Goal: Task Accomplishment & Management: Use online tool/utility

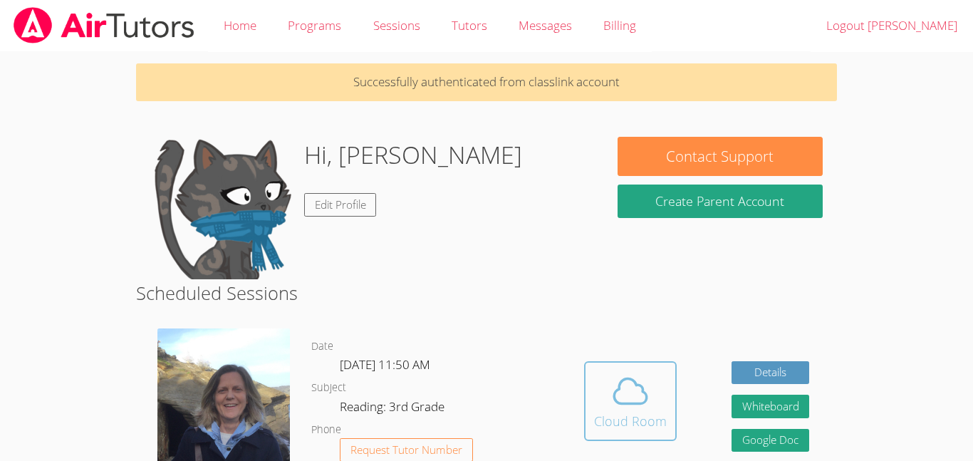
click at [633, 389] on icon at bounding box center [630, 391] width 40 height 40
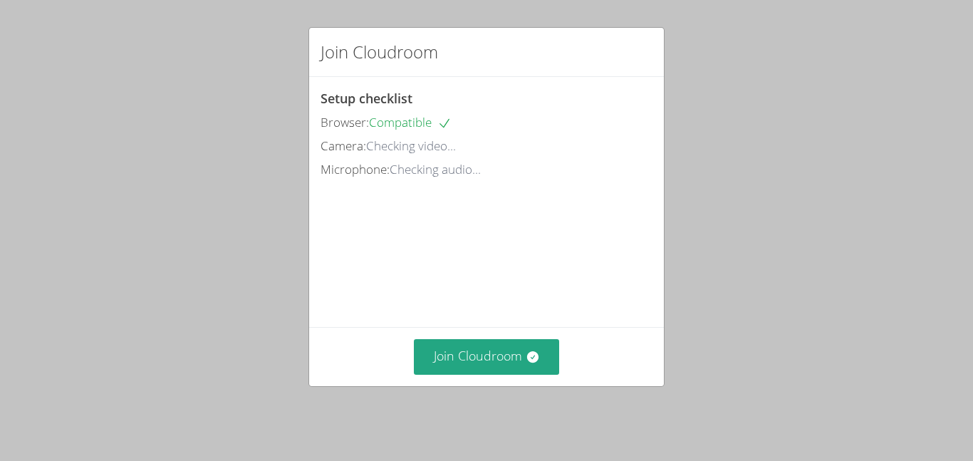
click at [633, 385] on div "Join Cloudroom" at bounding box center [486, 356] width 355 height 58
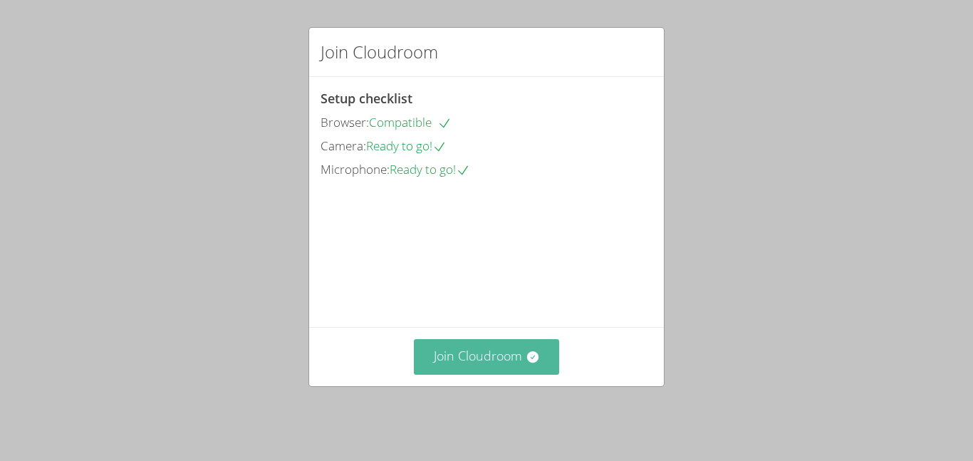
click at [510, 363] on button "Join Cloudroom" at bounding box center [487, 356] width 146 height 35
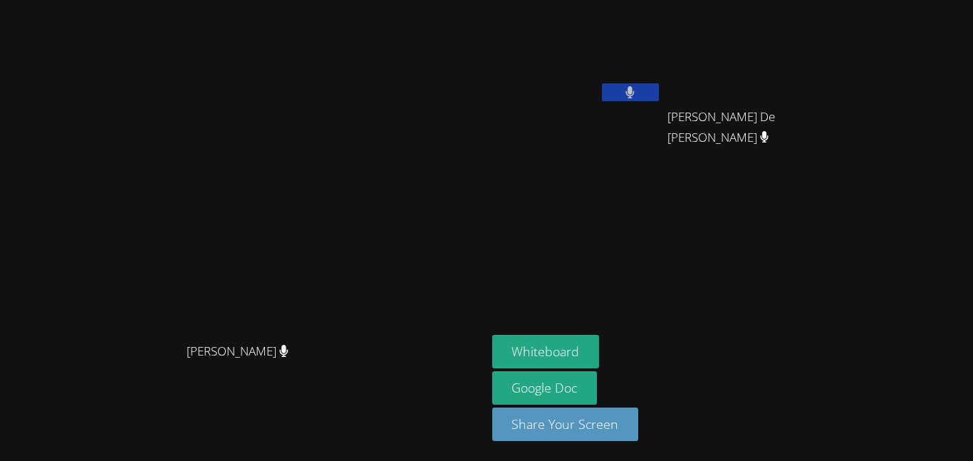
click at [635, 90] on icon at bounding box center [630, 92] width 9 height 12
click at [638, 90] on icon at bounding box center [630, 92] width 15 height 12
click at [600, 348] on button "Whiteboard" at bounding box center [546, 351] width 108 height 33
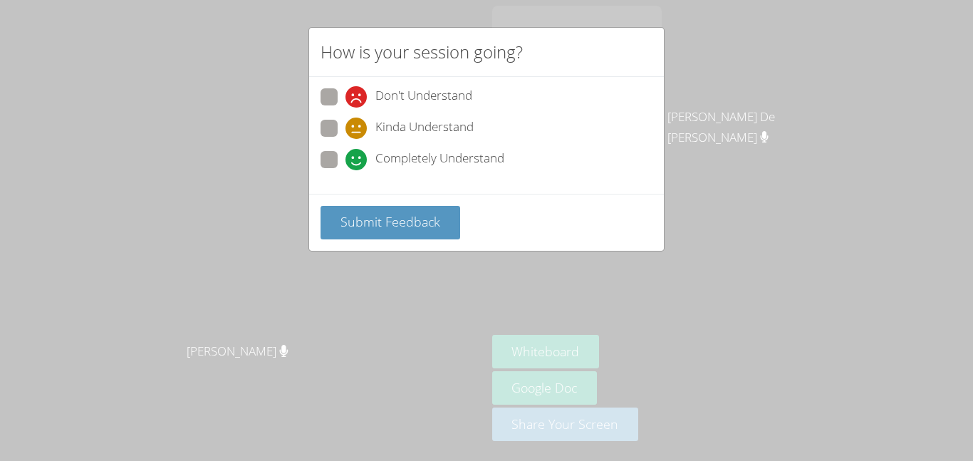
click at [385, 152] on span "Completely Understand" at bounding box center [439, 159] width 129 height 21
click at [358, 152] on input "Completely Understand" at bounding box center [351, 157] width 12 height 12
radio input "true"
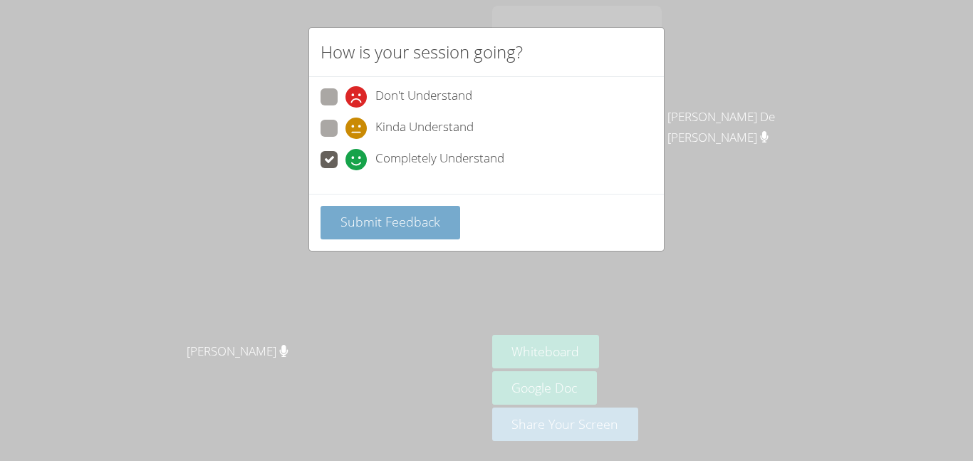
click at [379, 207] on button "Submit Feedback" at bounding box center [391, 222] width 140 height 33
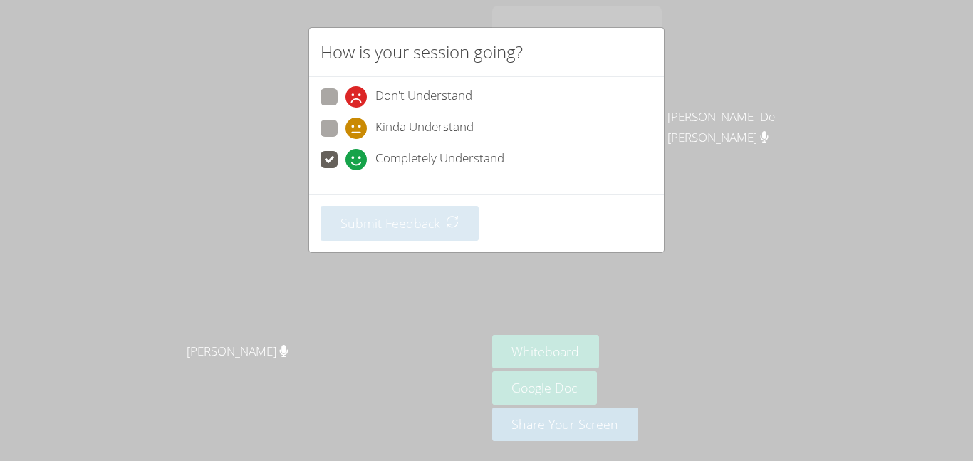
click at [396, 165] on span "Completely Understand" at bounding box center [439, 159] width 129 height 21
click at [358, 163] on input "Completely Understand" at bounding box center [351, 157] width 12 height 12
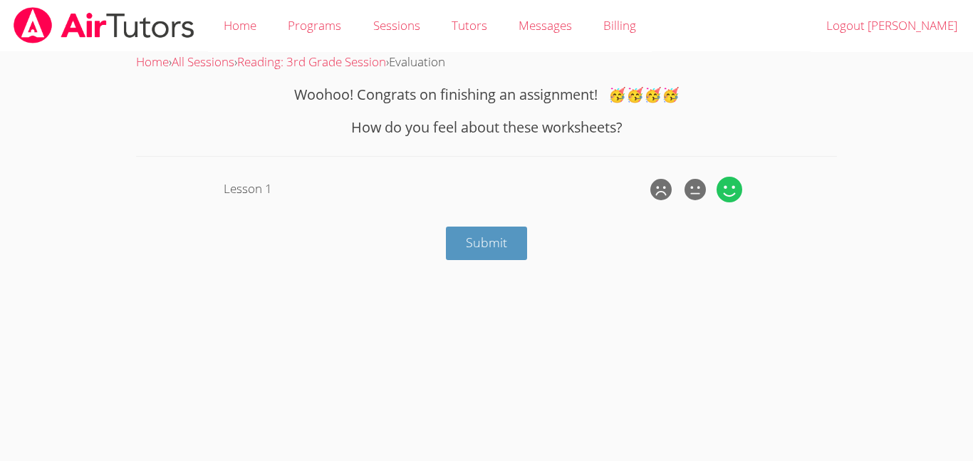
click at [726, 189] on icon at bounding box center [730, 190] width 26 height 26
click at [0, 0] on input "radio" at bounding box center [0, 0] width 0 height 0
click at [492, 236] on span "Submit" at bounding box center [486, 242] width 41 height 17
